Goal: Entertainment & Leisure: Consume media (video, audio)

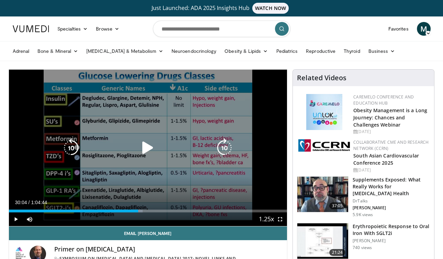
click at [135, 135] on div "10 seconds Tap to unmute" at bounding box center [148, 148] width 278 height 157
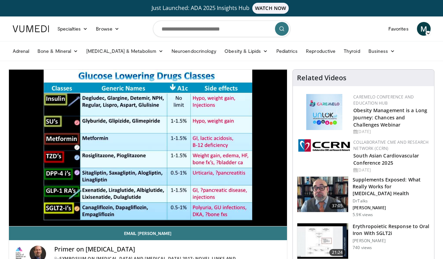
click at [220, 58] on li "Obesity & Lipids Lipids Obesity" at bounding box center [246, 51] width 52 height 14
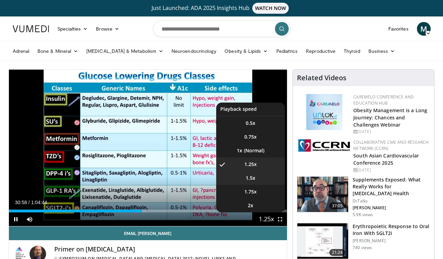
click at [254, 177] on span "1.5x" at bounding box center [251, 178] width 10 height 7
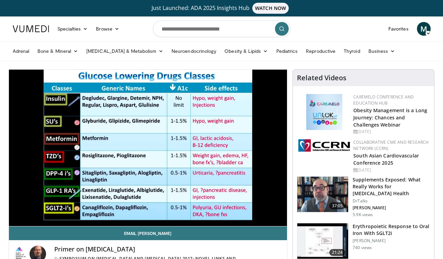
click at [428, 57] on ul "Adrenal Bone & Mineral [MEDICAL_DATA] [MEDICAL_DATA] [MEDICAL_DATA] & Metabolis…" at bounding box center [222, 51] width 426 height 19
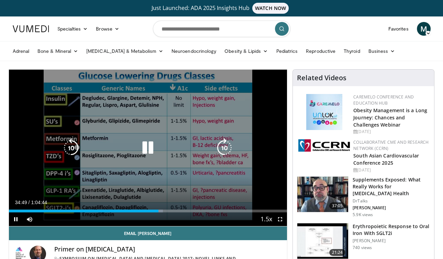
click at [150, 142] on icon "Video Player" at bounding box center [147, 148] width 19 height 19
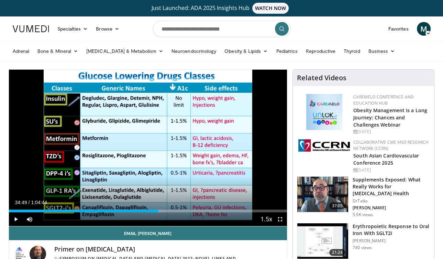
click at [17, 35] on link at bounding box center [31, 28] width 45 height 19
click at [26, 34] on link at bounding box center [31, 28] width 45 height 19
